Goal: Task Accomplishment & Management: Use online tool/utility

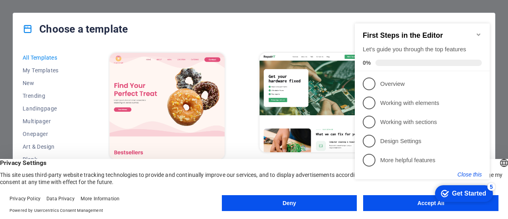
click at [473, 175] on button "Close this" at bounding box center [470, 174] width 24 height 6
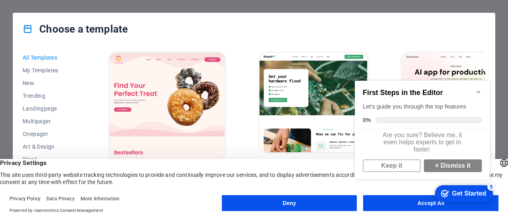
click div "checkmark Get Started 5 First Steps in the Editor Let's guide you through the t…"
click at [405, 207] on button "Accept All" at bounding box center [430, 203] width 135 height 16
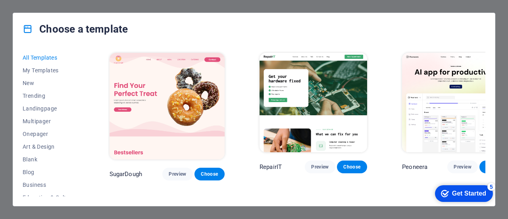
click at [493, 169] on div "All Templates My Templates New Trending Landingpage Multipager Onepager Art & D…" at bounding box center [254, 125] width 482 height 161
click at [469, 193] on div "Get Started" at bounding box center [469, 193] width 34 height 7
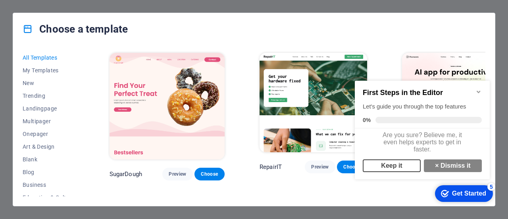
click at [394, 171] on link "Keep it" at bounding box center [392, 165] width 58 height 13
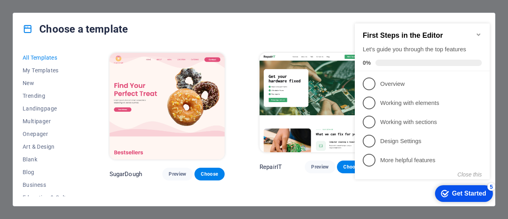
click at [478, 31] on icon "Minimize checklist" at bounding box center [478, 34] width 6 height 6
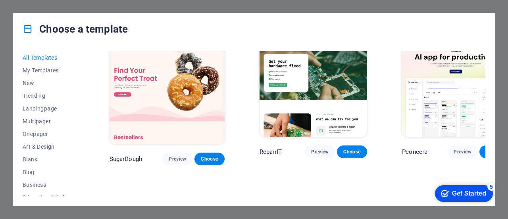
scroll to position [31, 0]
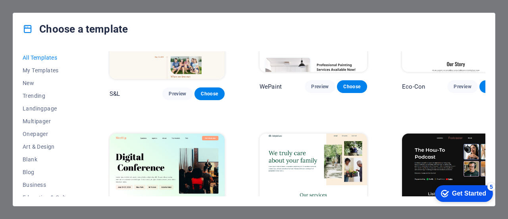
scroll to position [463, 0]
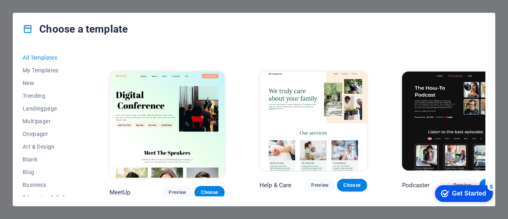
click at [487, 63] on div "All Templates My Templates New Trending Landingpage Multipager Onepager Art & D…" at bounding box center [254, 125] width 482 height 161
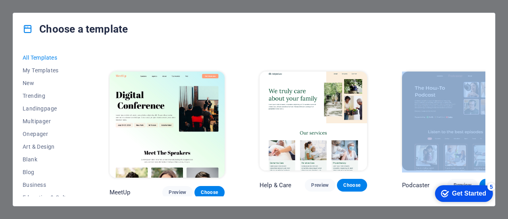
click at [487, 63] on div "All Templates My Templates New Trending Landingpage Multipager Onepager Art & D…" at bounding box center [254, 125] width 482 height 161
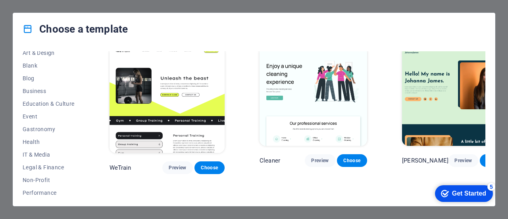
scroll to position [89, 0]
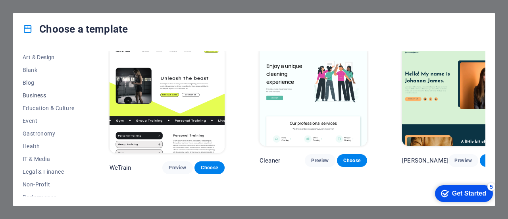
click at [32, 92] on span "Business" at bounding box center [49, 95] width 52 height 6
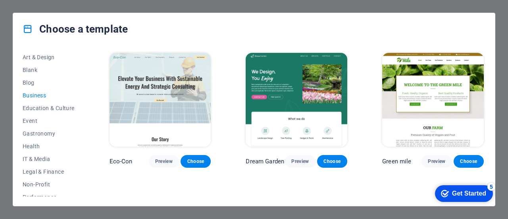
scroll to position [120, 0]
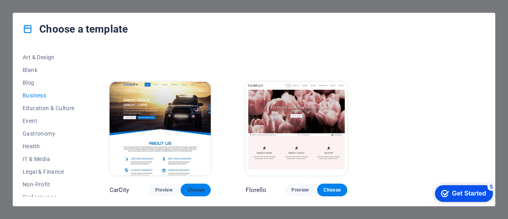
click at [195, 187] on span "Choose" at bounding box center [195, 190] width 17 height 6
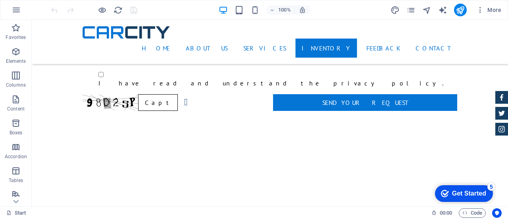
scroll to position [1285, 0]
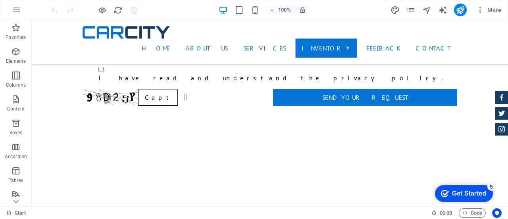
click at [501, 96] on figure at bounding box center [501, 97] width 13 height 13
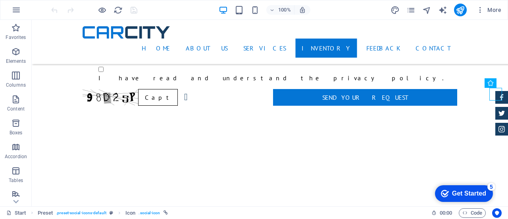
drag, startPoint x: 501, startPoint y: 97, endPoint x: 506, endPoint y: 106, distance: 9.8
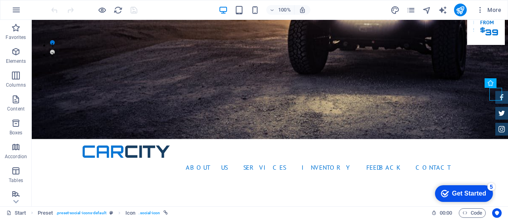
scroll to position [0, 0]
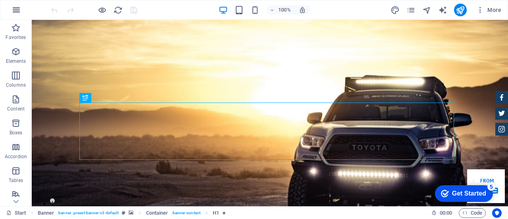
click at [13, 8] on icon "button" at bounding box center [17, 10] width 10 height 10
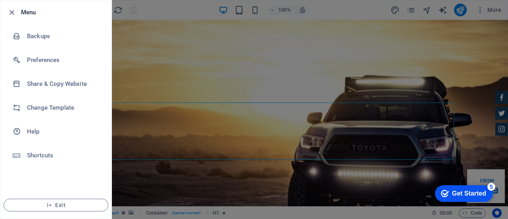
click at [13, 8] on icon "button" at bounding box center [11, 12] width 9 height 9
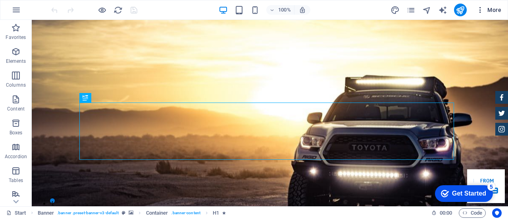
click at [496, 11] on span "More" at bounding box center [488, 10] width 25 height 8
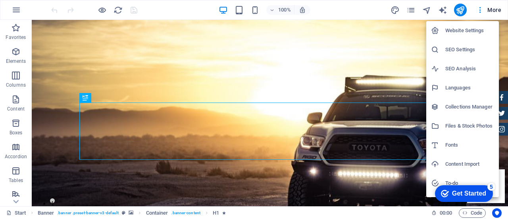
click at [457, 10] on div at bounding box center [254, 109] width 508 height 219
